Goal: Task Accomplishment & Management: Complete application form

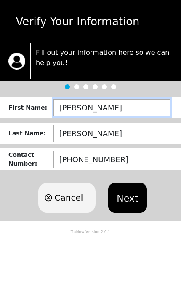
click at [133, 108] on input "[PERSON_NAME]" at bounding box center [112, 107] width 117 height 17
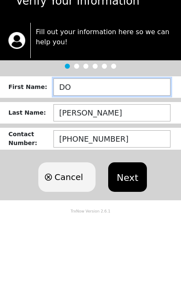
type input "D"
type input "[PERSON_NAME]"
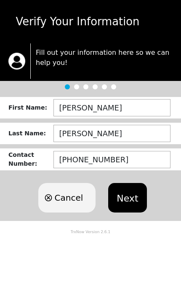
click at [128, 196] on button "Next" at bounding box center [127, 198] width 38 height 30
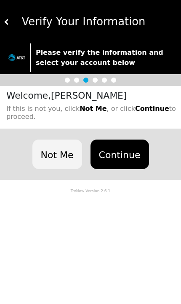
click at [125, 150] on button "Continue" at bounding box center [120, 155] width 59 height 30
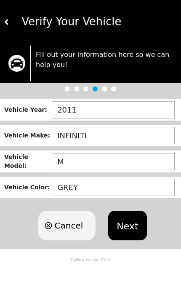
click at [124, 223] on button "Next" at bounding box center [127, 226] width 38 height 30
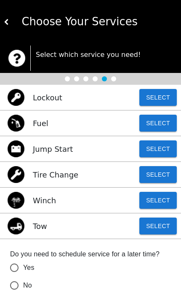
click at [163, 150] on button "Select" at bounding box center [159, 149] width 38 height 17
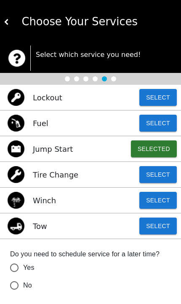
click at [15, 286] on input "No" at bounding box center [14, 286] width 18 height 18
radio input "false"
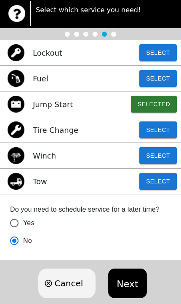
scroll to position [61, 0]
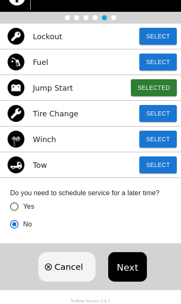
click at [135, 270] on button "Next" at bounding box center [127, 267] width 38 height 30
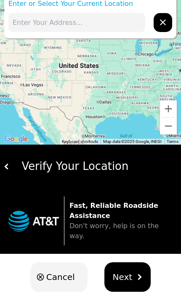
click at [123, 21] on input "text" at bounding box center [76, 22] width 137 height 19
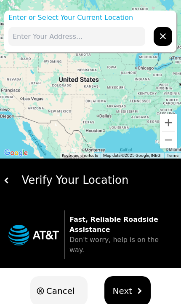
type input "[STREET_ADDRESS]"
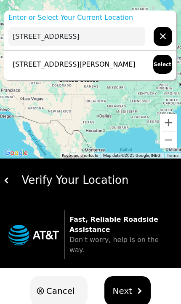
click at [110, 37] on input "[STREET_ADDRESS]" at bounding box center [76, 36] width 137 height 19
click at [139, 27] on input "[STREET_ADDRESS]" at bounding box center [76, 36] width 137 height 19
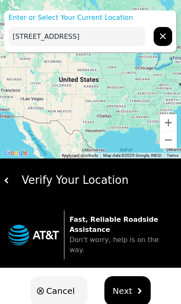
click at [112, 38] on input "[STREET_ADDRESS]" at bounding box center [76, 36] width 137 height 19
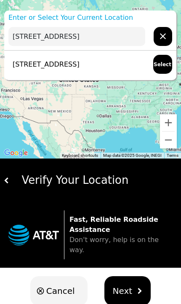
click at [80, 63] on p "[STREET_ADDRESS]" at bounding box center [43, 65] width 71 height 10
type input "[STREET_ADDRESS]"
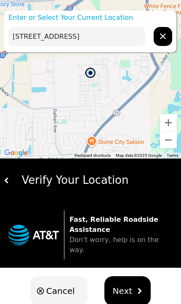
click at [87, 10] on div at bounding box center [90, 79] width 181 height 159
click at [80, 39] on input "[STREET_ADDRESS]" at bounding box center [76, 36] width 137 height 19
click at [84, 10] on div at bounding box center [90, 79] width 181 height 159
click at [92, 44] on input "[STREET_ADDRESS]" at bounding box center [76, 36] width 137 height 19
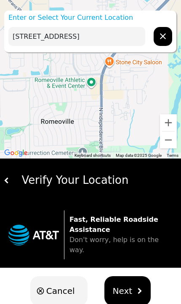
click at [42, 184] on div "Verify Your Location" at bounding box center [94, 180] width 168 height 16
click at [8, 178] on img at bounding box center [7, 181] width 6 height 6
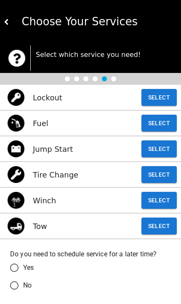
click at [168, 150] on button "Select" at bounding box center [159, 149] width 35 height 17
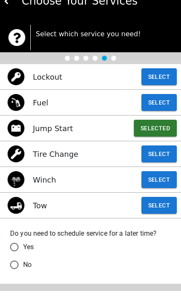
scroll to position [7, 0]
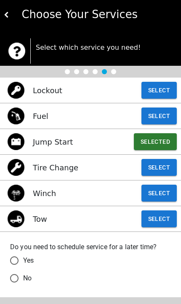
click at [14, 281] on input "No" at bounding box center [14, 279] width 18 height 18
radio input "false"
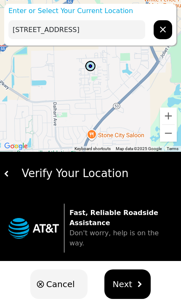
scroll to position [14, 0]
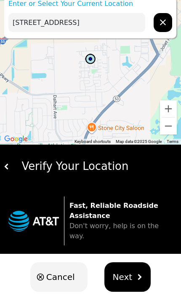
click at [130, 271] on span "Next" at bounding box center [123, 277] width 20 height 13
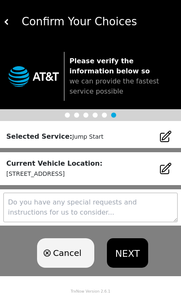
click at [122, 206] on textarea at bounding box center [90, 208] width 175 height 30
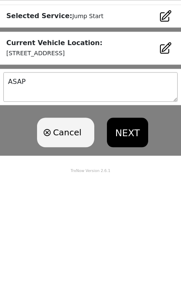
type textarea "ASAP"
click at [127, 238] on button "NEXT" at bounding box center [127, 253] width 41 height 30
